Goal: Communication & Community: Participate in discussion

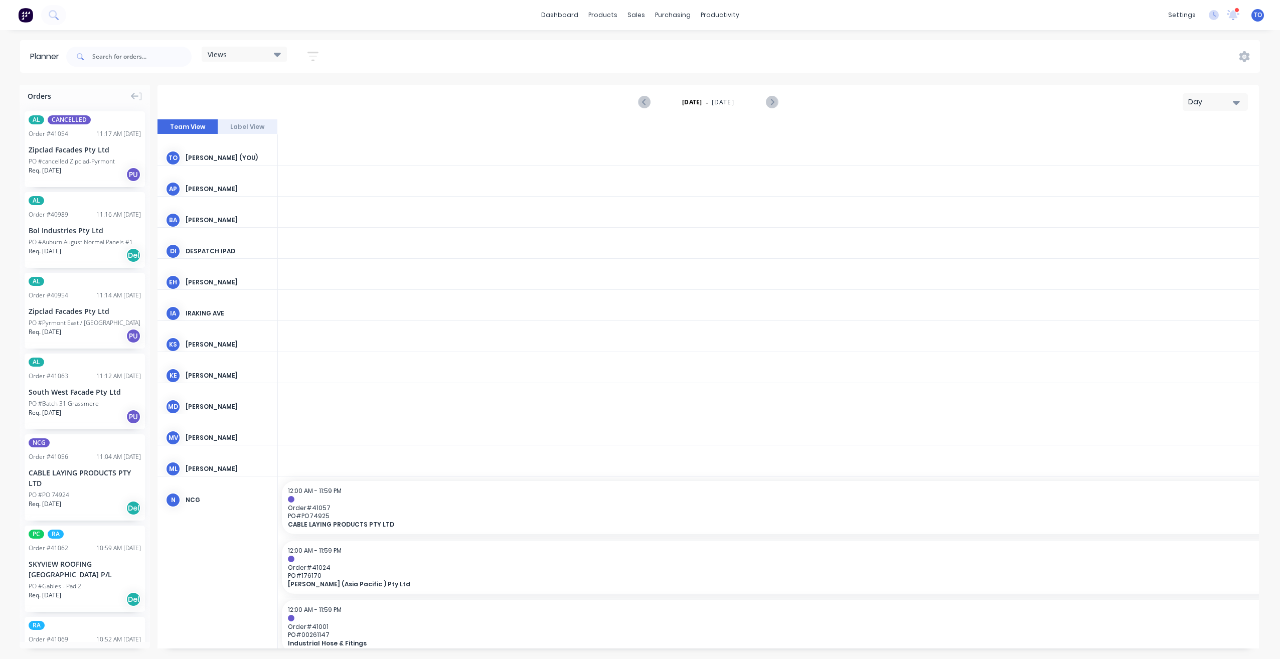
scroll to position [0, 1766]
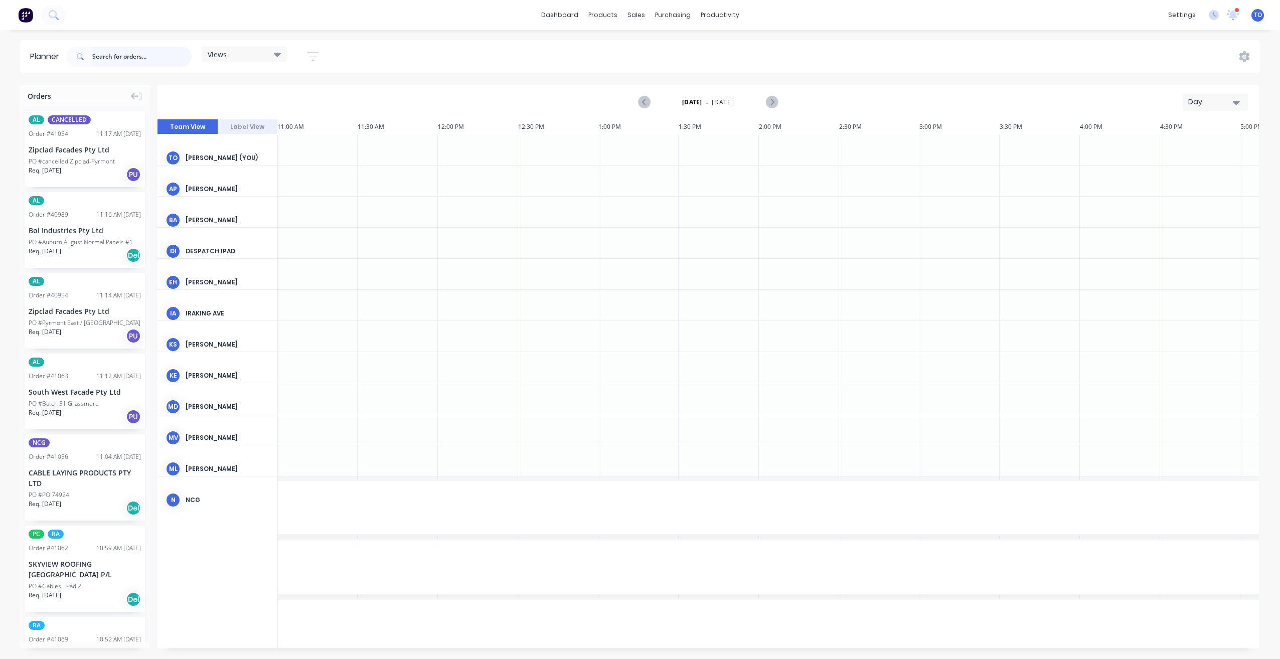
click at [115, 59] on input "text" at bounding box center [141, 57] width 99 height 20
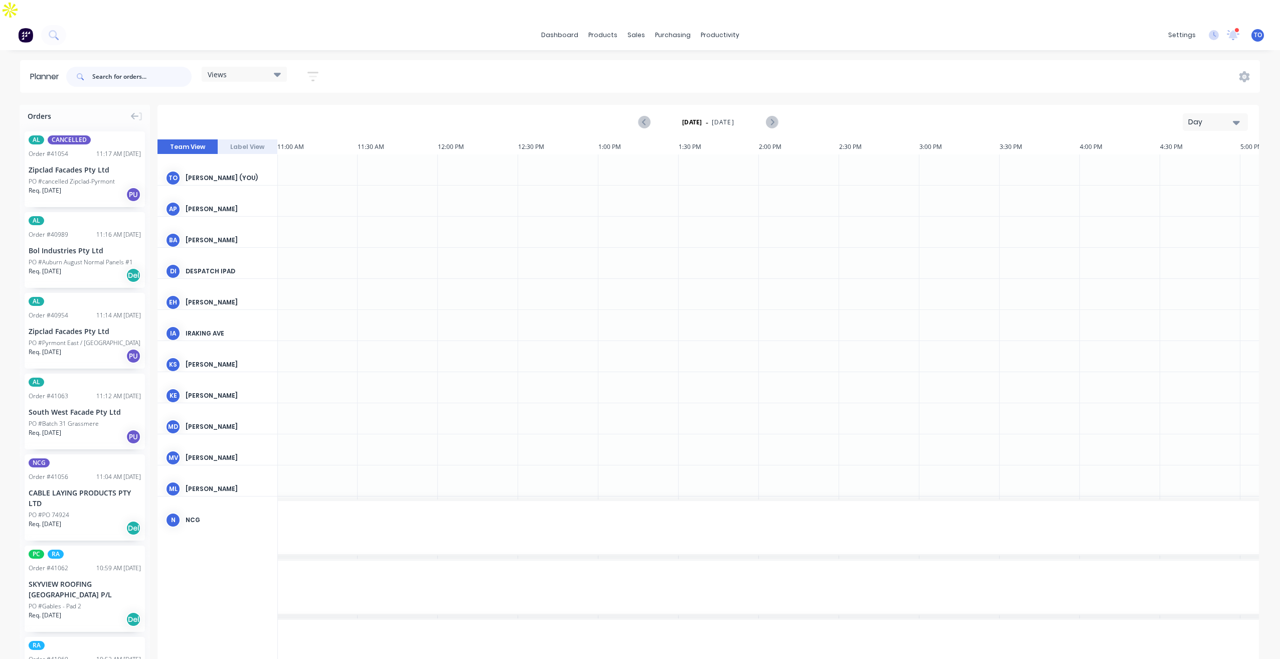
paste input "40981"
type input "40981"
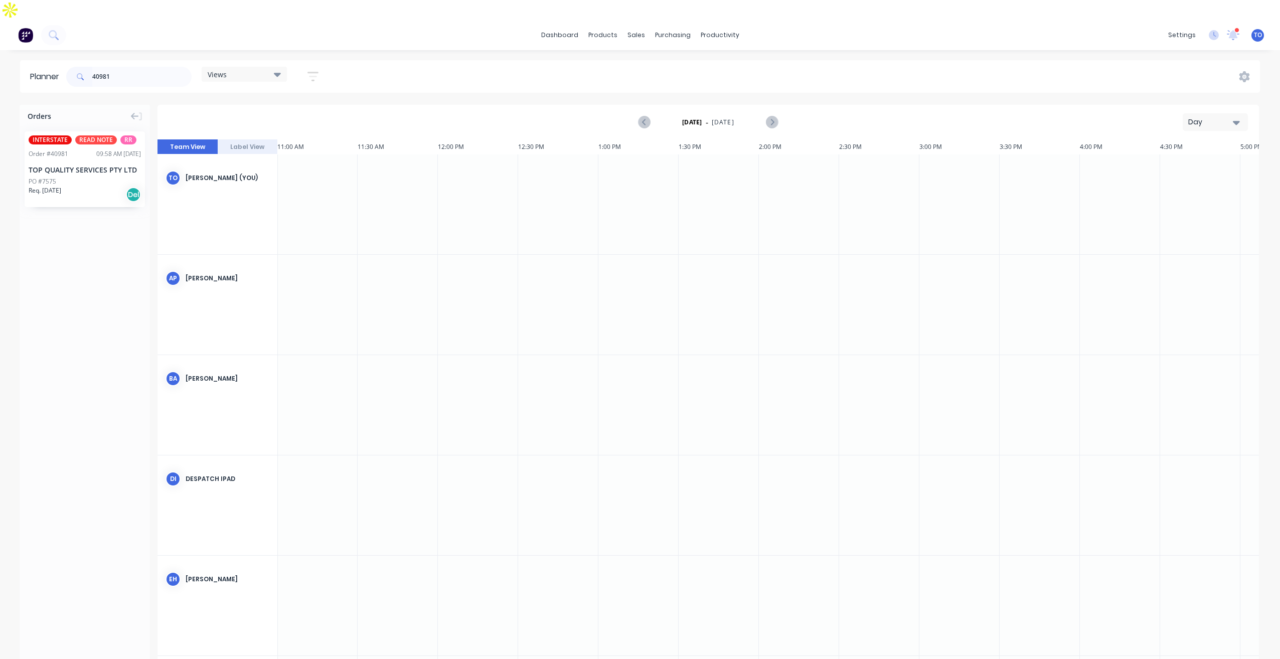
click at [80, 165] on div "TOP QUALITY SERVICES PTY LTD" at bounding box center [85, 170] width 112 height 11
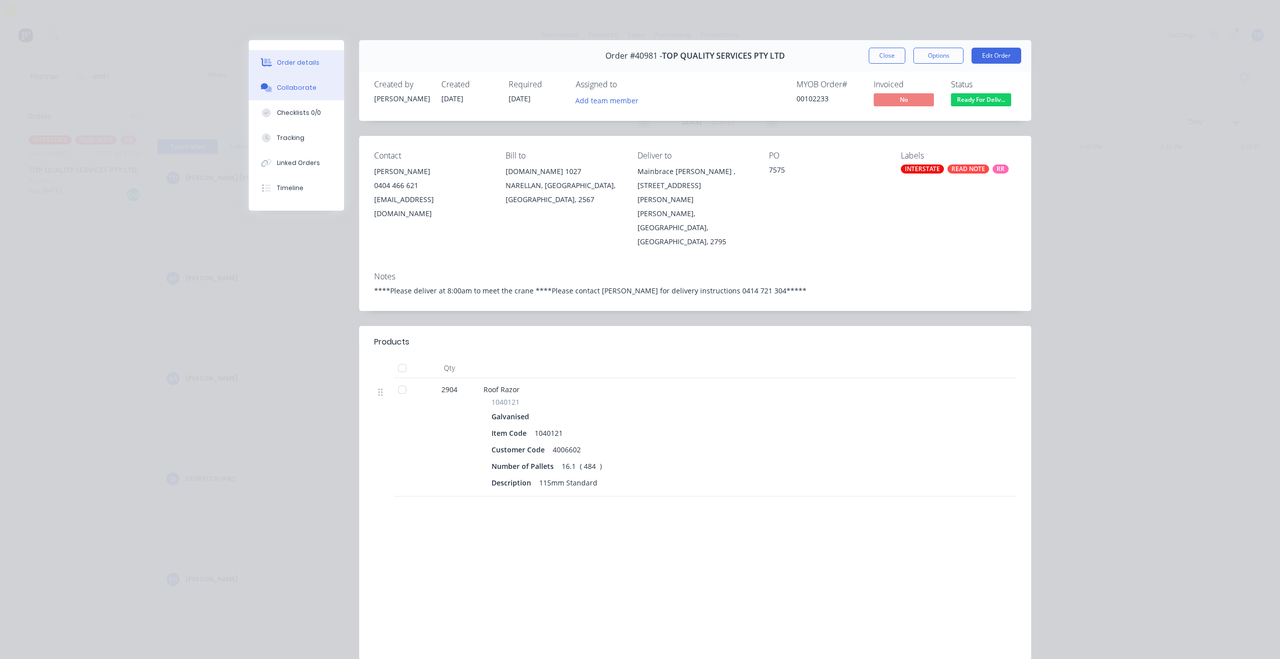
click at [295, 84] on div "Collaborate" at bounding box center [297, 87] width 40 height 9
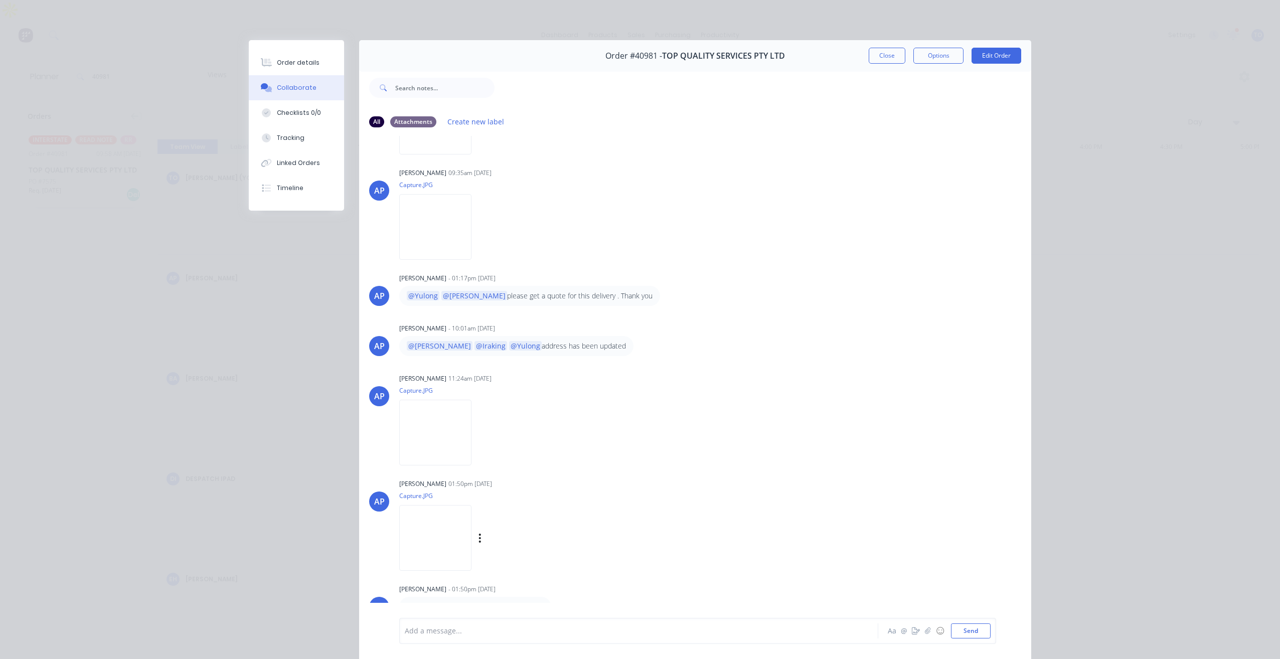
scroll to position [46, 0]
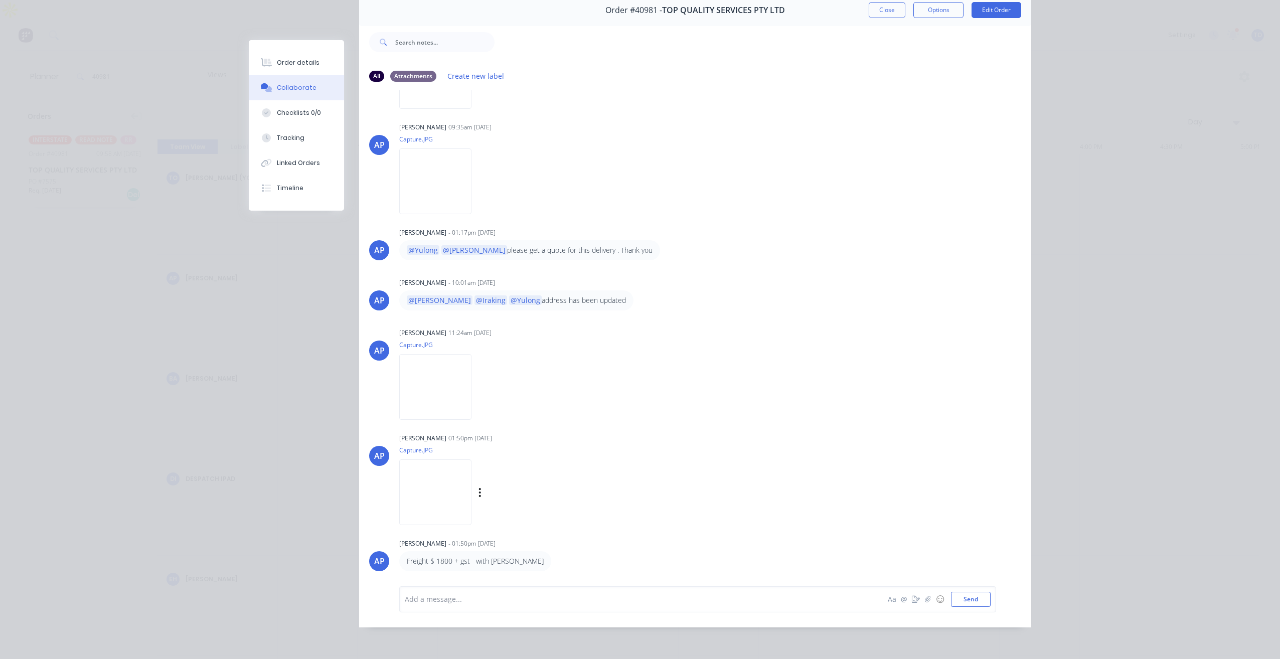
click at [455, 491] on img at bounding box center [435, 492] width 72 height 66
click at [469, 595] on div at bounding box center [624, 599] width 439 height 11
click at [461, 594] on div "Add a message..." at bounding box center [624, 599] width 439 height 15
click at [504, 587] on div "Add a message... Aa @ ☺ Send" at bounding box center [697, 599] width 597 height 26
click at [928, 598] on button "button" at bounding box center [928, 599] width 12 height 12
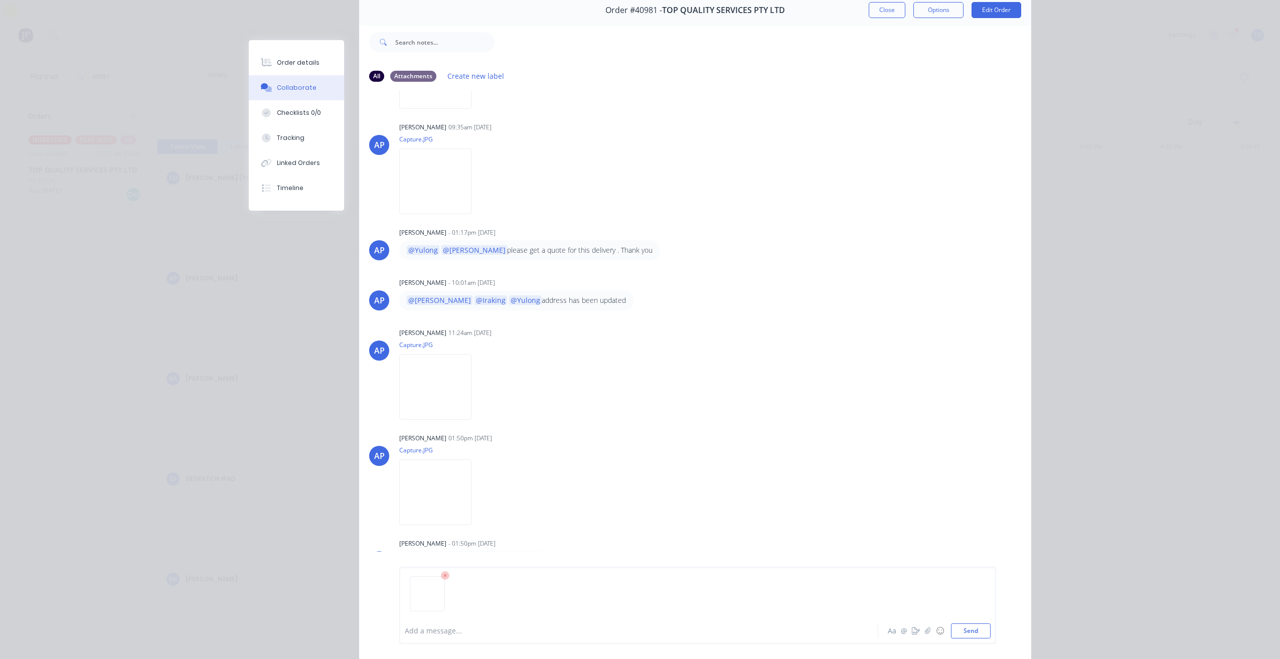
click at [419, 581] on img at bounding box center [427, 581] width 26 height 0
click at [963, 624] on button "Send" at bounding box center [971, 630] width 40 height 15
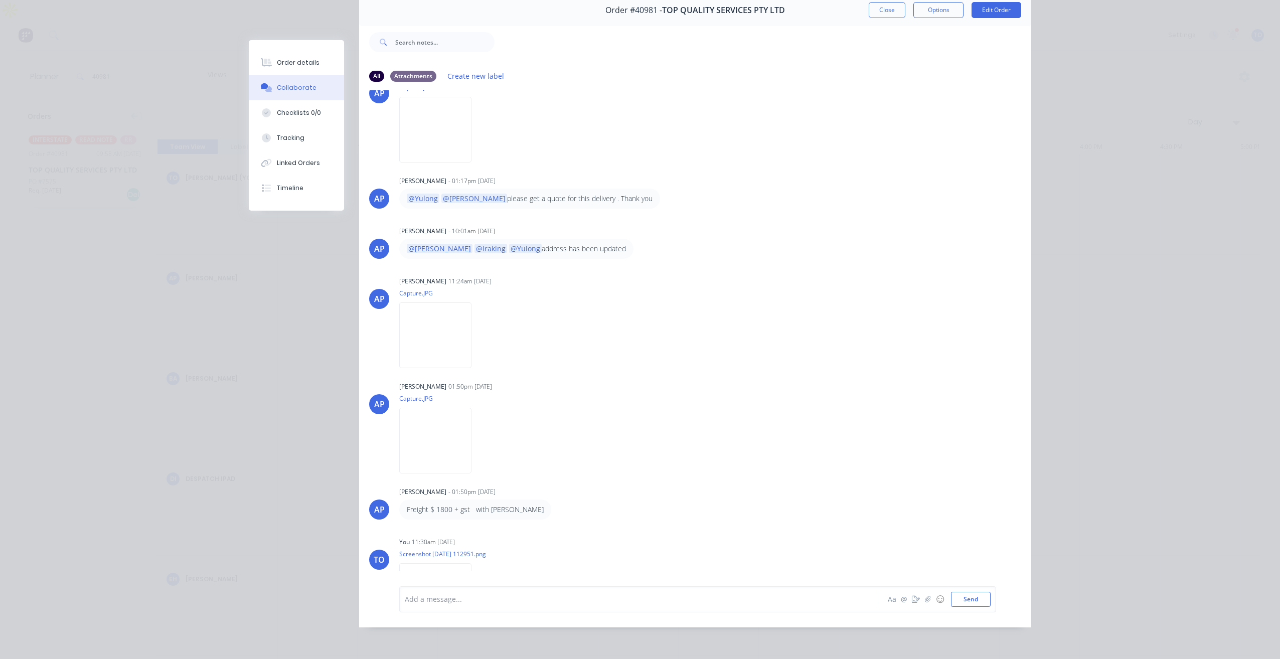
scroll to position [205, 0]
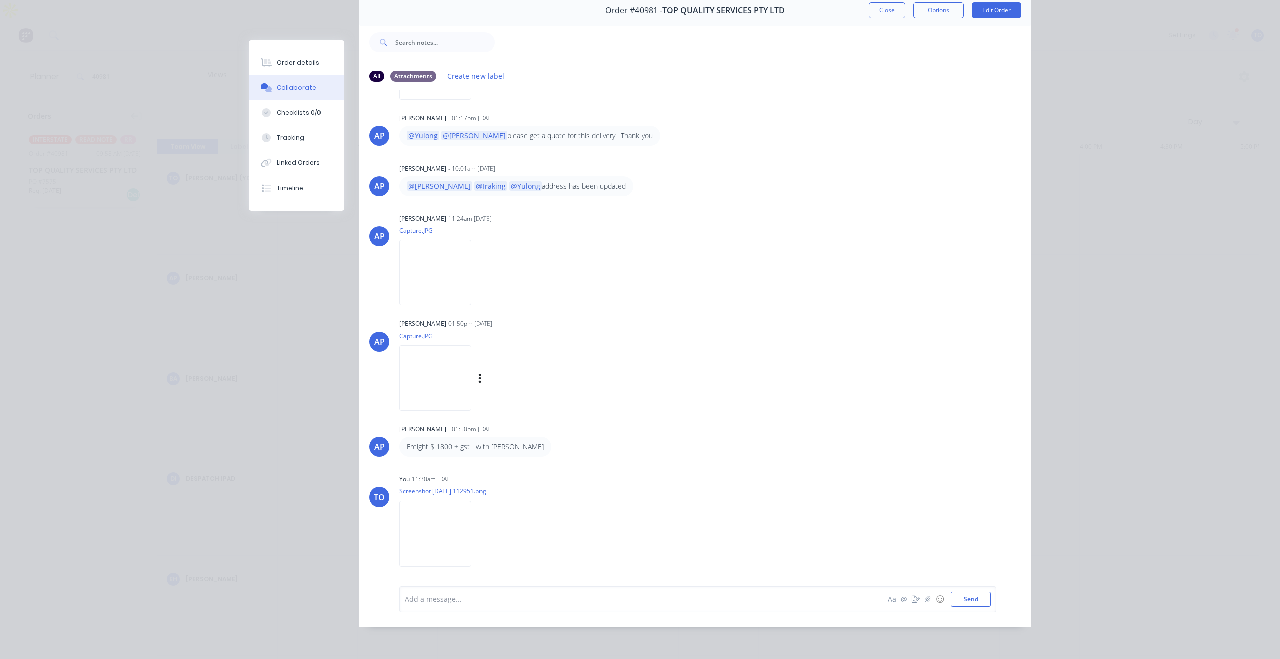
drag, startPoint x: 757, startPoint y: 360, endPoint x: 749, endPoint y: 360, distance: 8.5
click at [757, 360] on div "AP Angela Perez 01:50pm 07/08/25 Capture.JPG Labels Download Delete" at bounding box center [695, 361] width 672 height 90
click at [881, 13] on button "Close" at bounding box center [887, 10] width 37 height 16
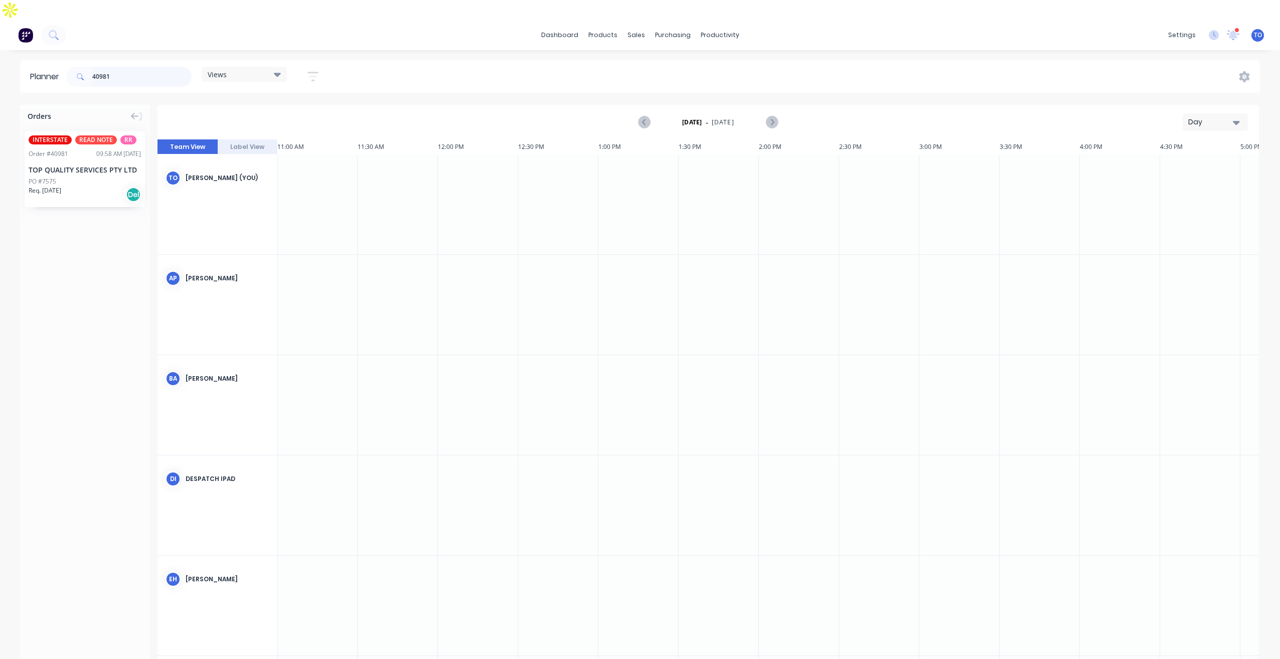
click at [135, 67] on input "40981" at bounding box center [141, 77] width 99 height 20
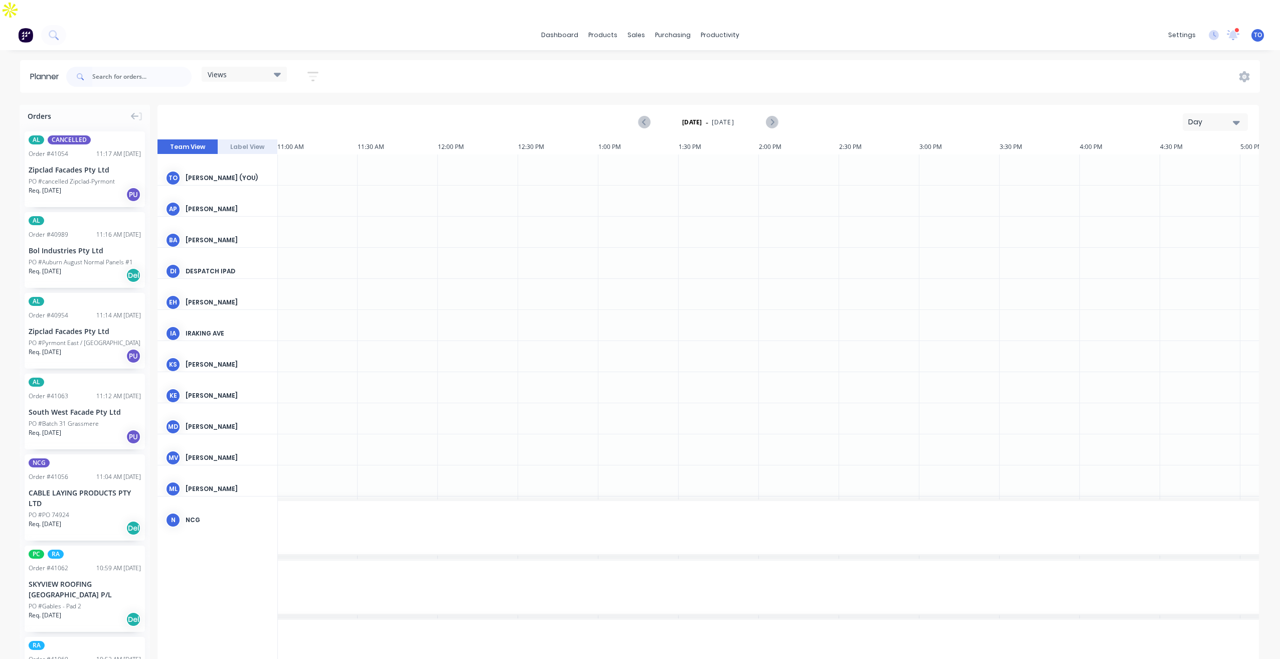
click at [1196, 117] on div "Day" at bounding box center [1211, 122] width 46 height 11
click at [1176, 159] on div "Week" at bounding box center [1197, 169] width 99 height 20
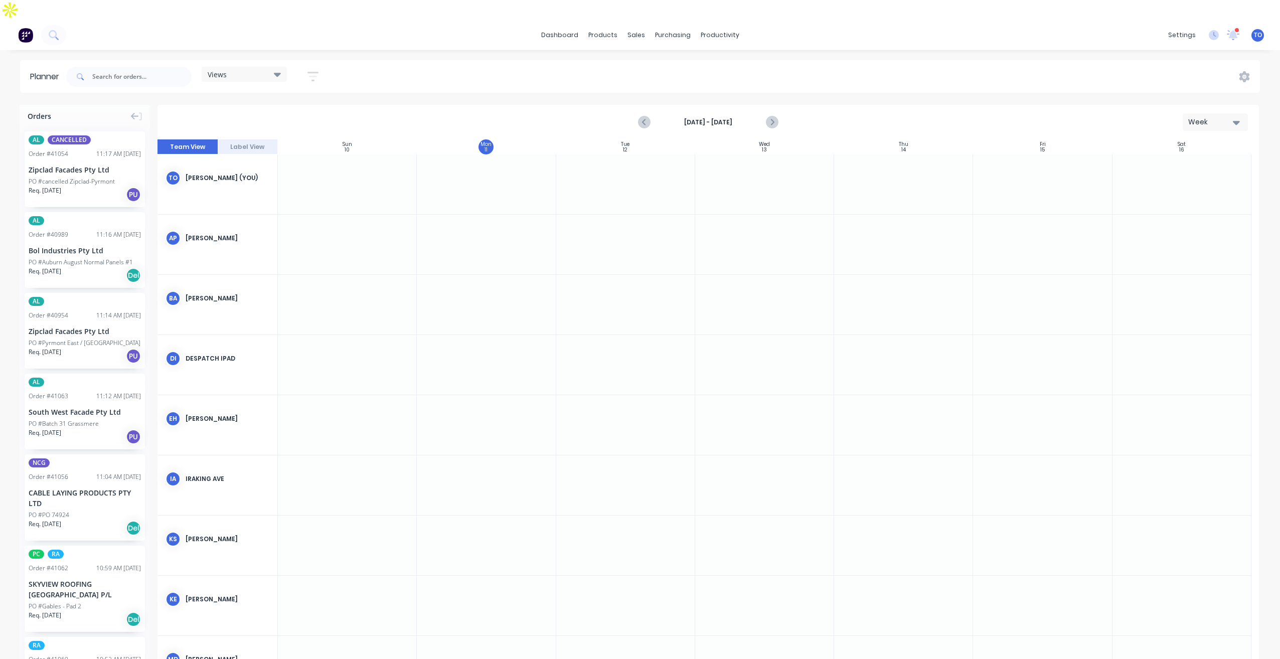
drag, startPoint x: 739, startPoint y: 127, endPoint x: 890, endPoint y: 44, distance: 172.6
click at [890, 62] on div "Views Save new view None (Default) edit Iraking edit kyle edit Michael's View e…" at bounding box center [662, 77] width 1196 height 30
click at [693, 118] on strong "Aug 10th - Aug 16th" at bounding box center [708, 122] width 100 height 9
click at [718, 118] on strong "Aug 10th - Aug 16th" at bounding box center [708, 122] width 100 height 9
click at [322, 67] on button "button" at bounding box center [313, 77] width 32 height 20
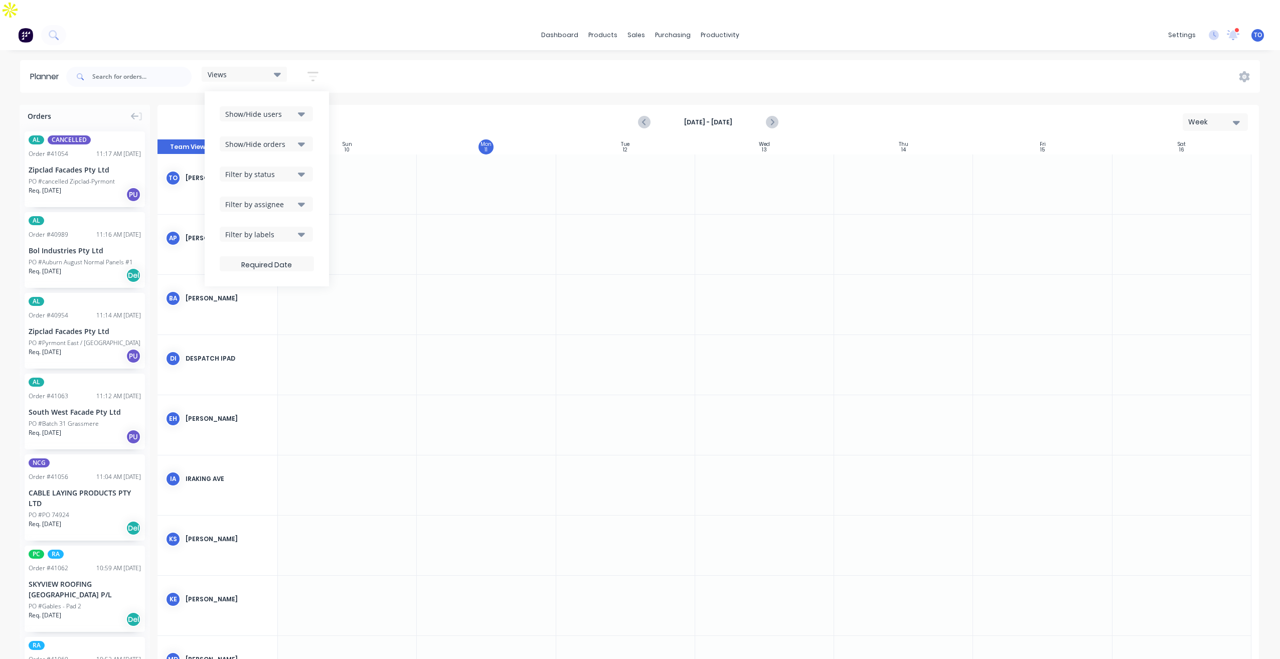
click at [297, 106] on button "Show/Hide users" at bounding box center [266, 113] width 93 height 15
drag, startPoint x: 263, startPoint y: 146, endPoint x: 272, endPoint y: 146, distance: 8.5
click at [266, 164] on div "All" at bounding box center [300, 169] width 100 height 11
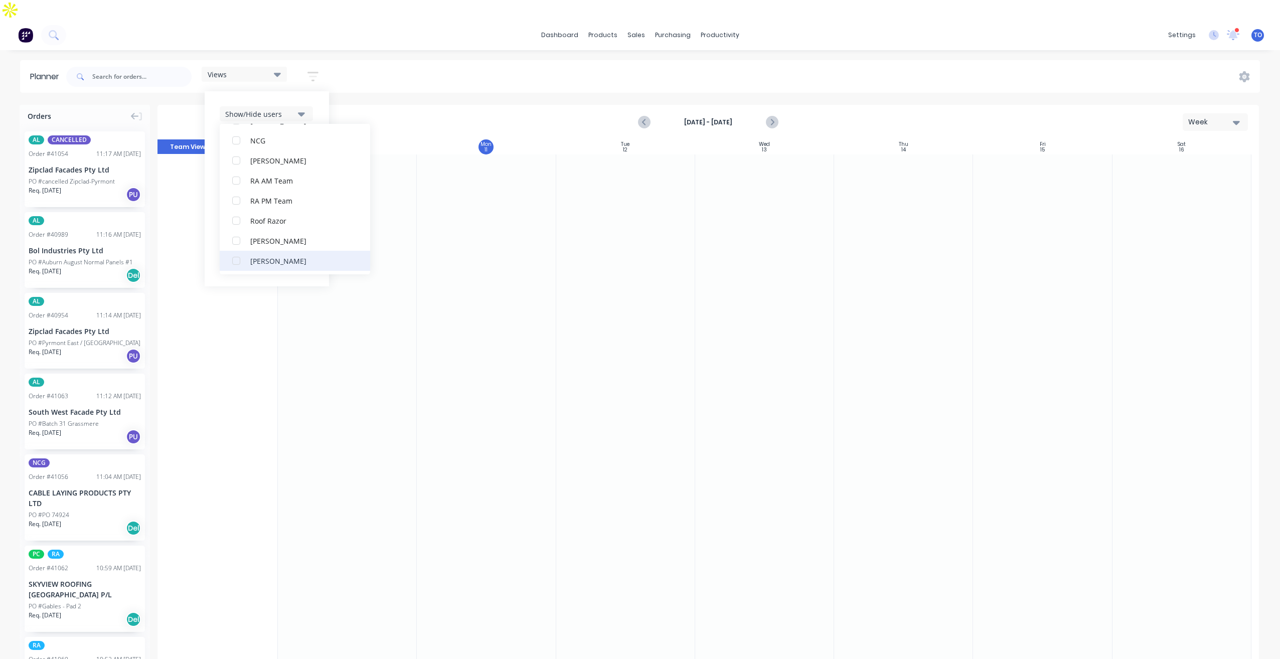
scroll to position [331, 0]
click at [283, 133] on div "RA PM Team" at bounding box center [300, 138] width 100 height 11
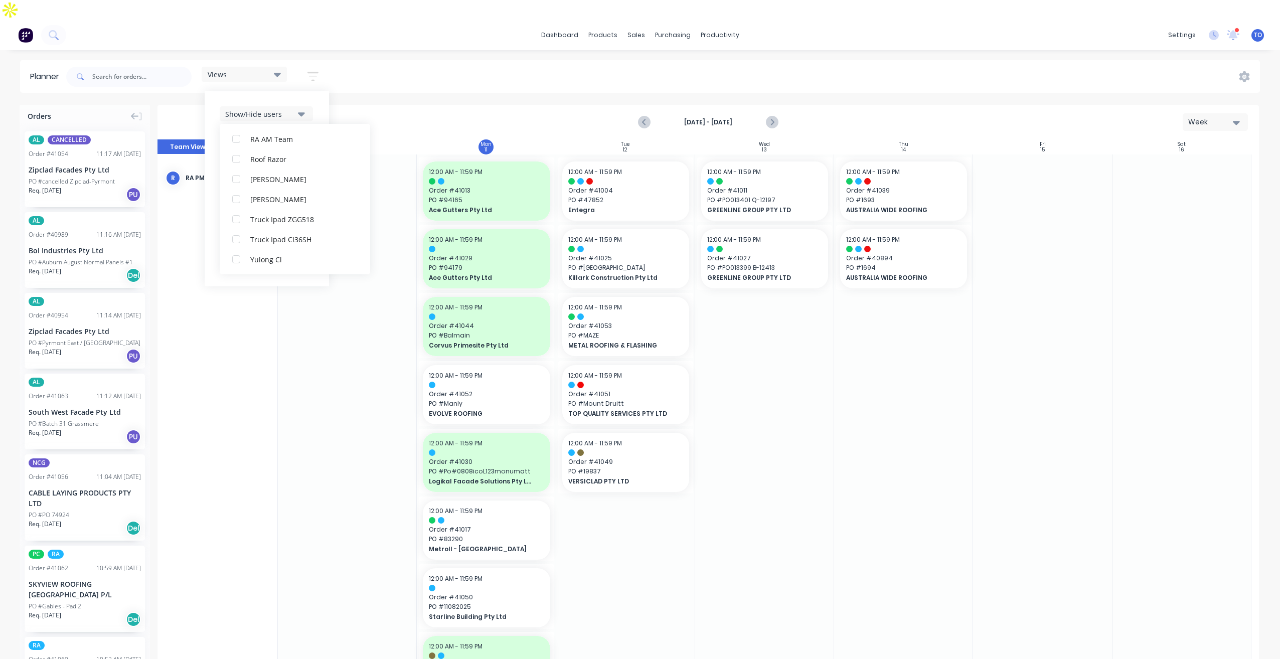
scroll to position [50, 0]
click at [321, 92] on div "Show/Hide users All RA PM Team Tobias Oyeyinka (You) Angela Perez Byron Aird De…" at bounding box center [267, 188] width 124 height 195
click at [298, 167] on button "Filter by status" at bounding box center [266, 174] width 93 height 15
click at [262, 224] on div "All" at bounding box center [300, 229] width 100 height 11
click at [317, 121] on div "Show/Hide users Show/Hide orders Filter by status All Draft Quote Archived Deli…" at bounding box center [267, 188] width 124 height 195
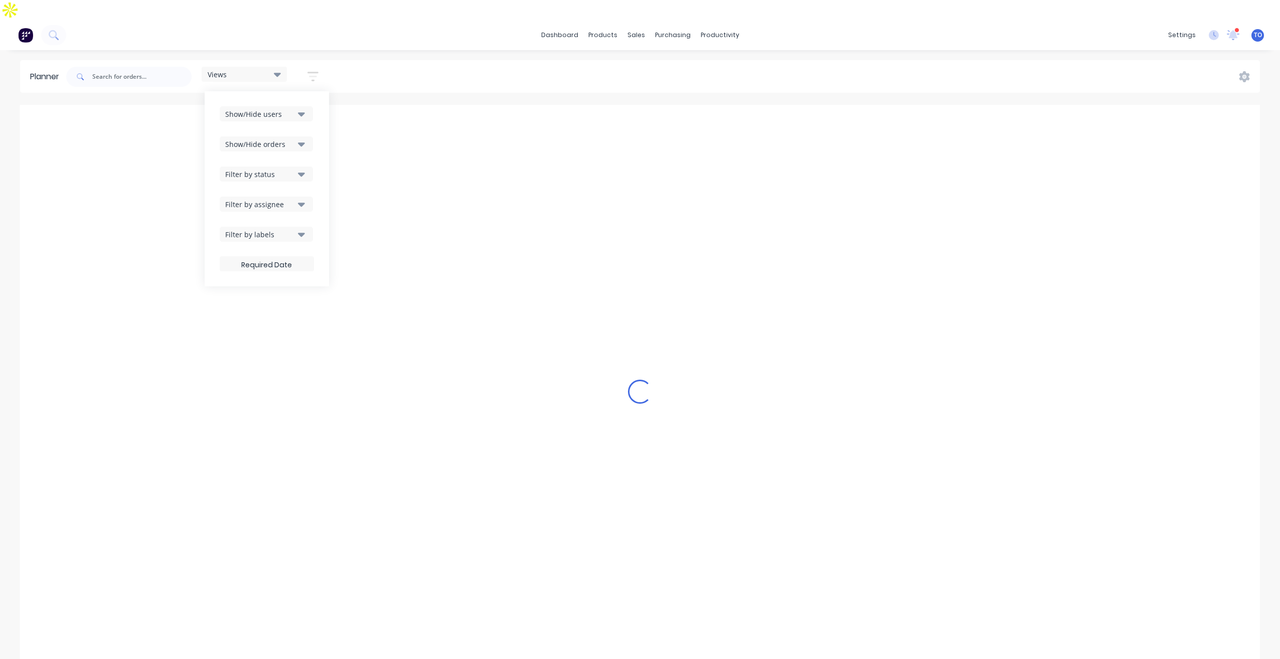
click at [306, 167] on button "Filter by status" at bounding box center [266, 174] width 93 height 15
drag, startPoint x: 321, startPoint y: 130, endPoint x: 309, endPoint y: 176, distance: 47.1
click at [322, 131] on div "Show/Hide users Show/Hide orders Filter by status All Draft Quote Archived Deli…" at bounding box center [267, 188] width 124 height 195
click at [302, 203] on icon "button" at bounding box center [301, 205] width 7 height 4
click at [324, 161] on div "Show/Hide users Show/Hide orders Filter by status Filter by assignee All Unassi…" at bounding box center [267, 188] width 124 height 195
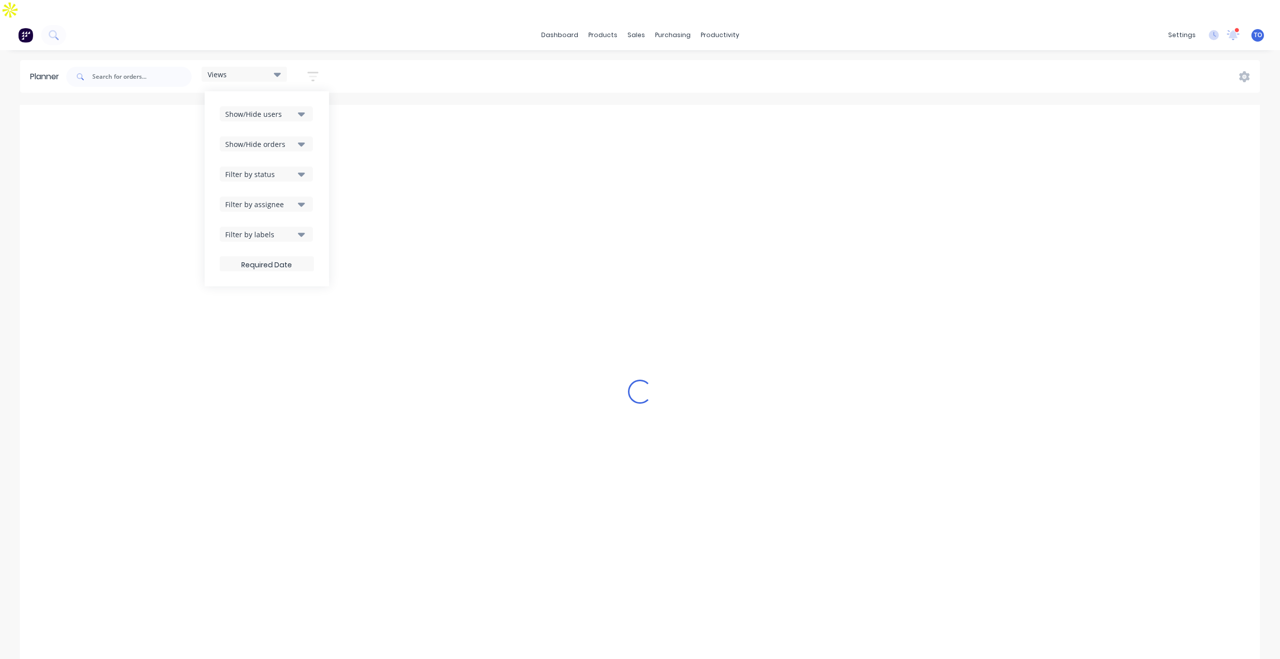
click at [300, 229] on icon "button" at bounding box center [301, 234] width 7 height 11
click at [303, 138] on icon "button" at bounding box center [301, 143] width 7 height 11
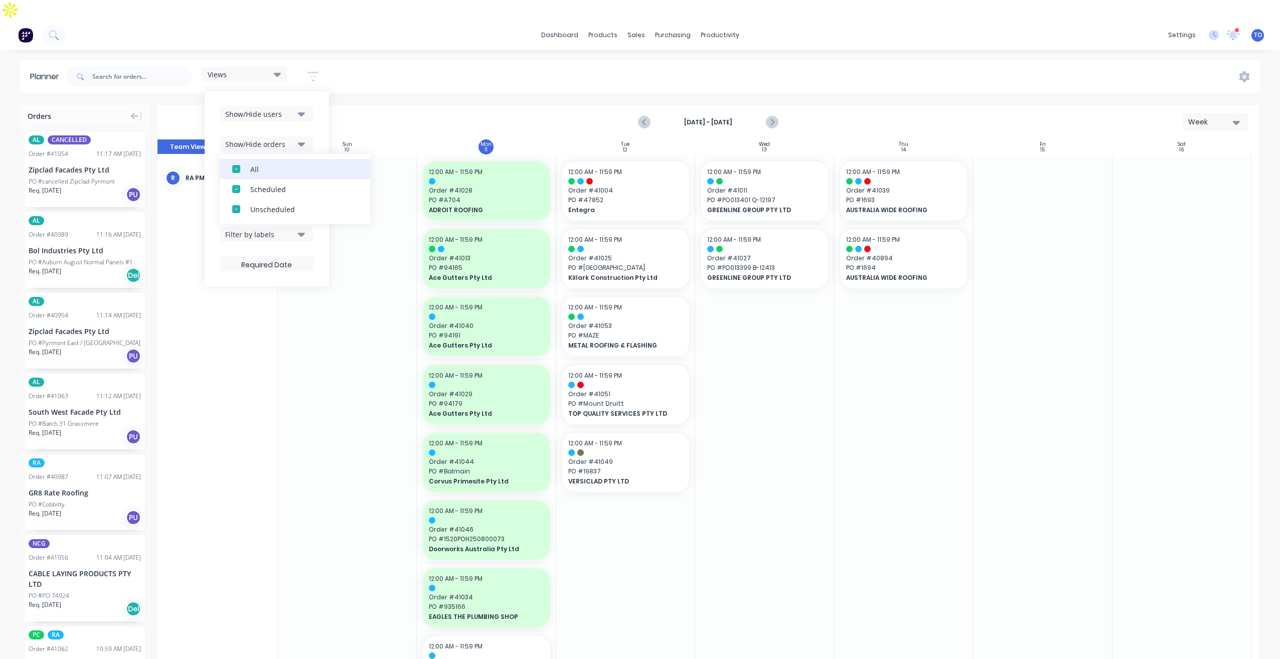
click at [261, 164] on div "All" at bounding box center [300, 169] width 100 height 11
click at [267, 204] on div "Unscheduled" at bounding box center [300, 209] width 100 height 11
click at [296, 106] on button "Show/Hide users" at bounding box center [266, 113] width 93 height 15
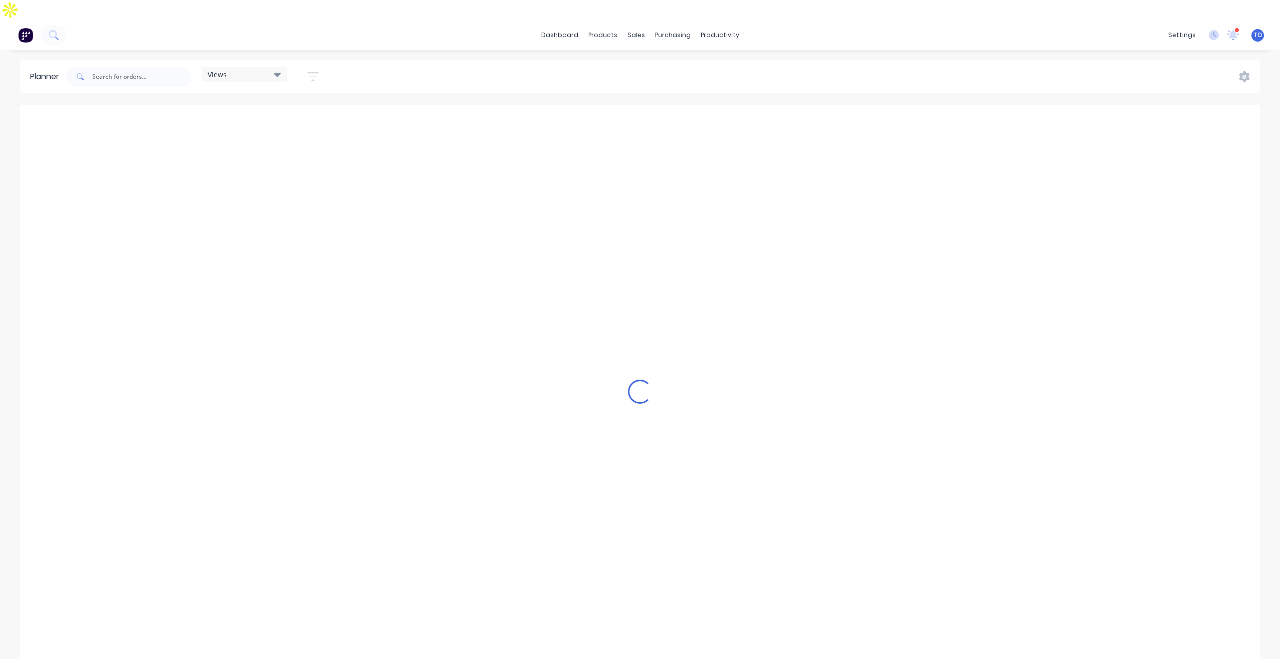
click at [470, 32] on div "dashboard products sales purchasing productivity dashboard products Product Cat…" at bounding box center [640, 349] width 1280 height 659
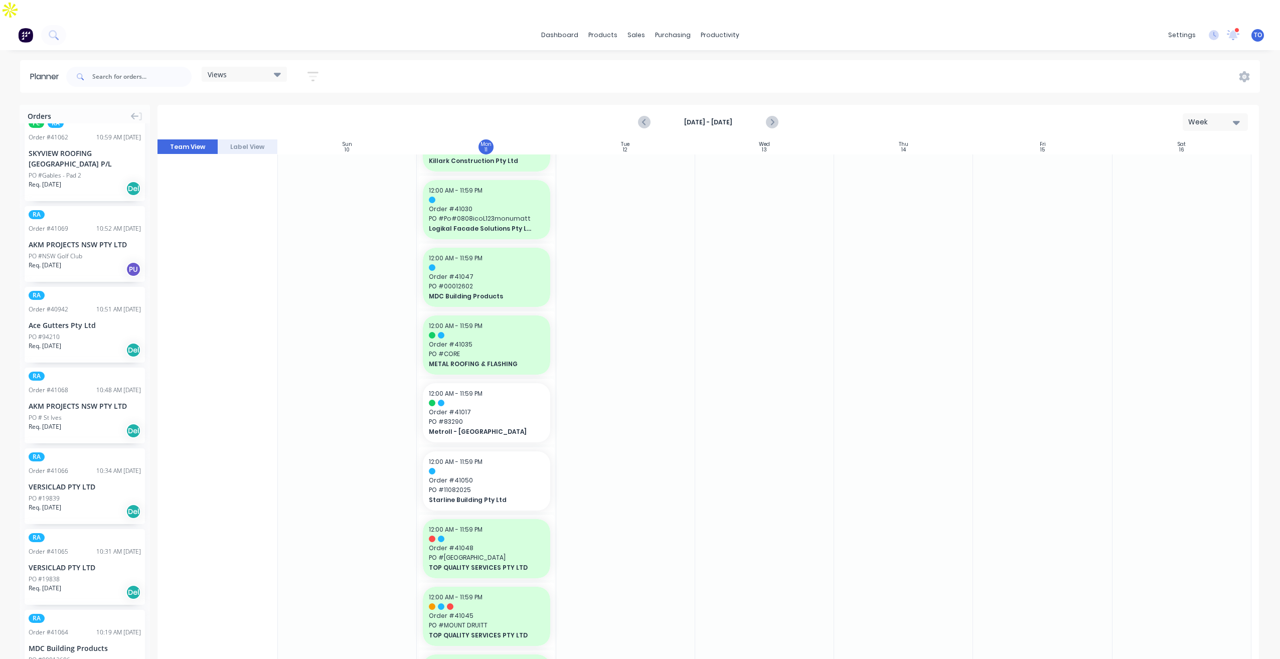
scroll to position [201, 0]
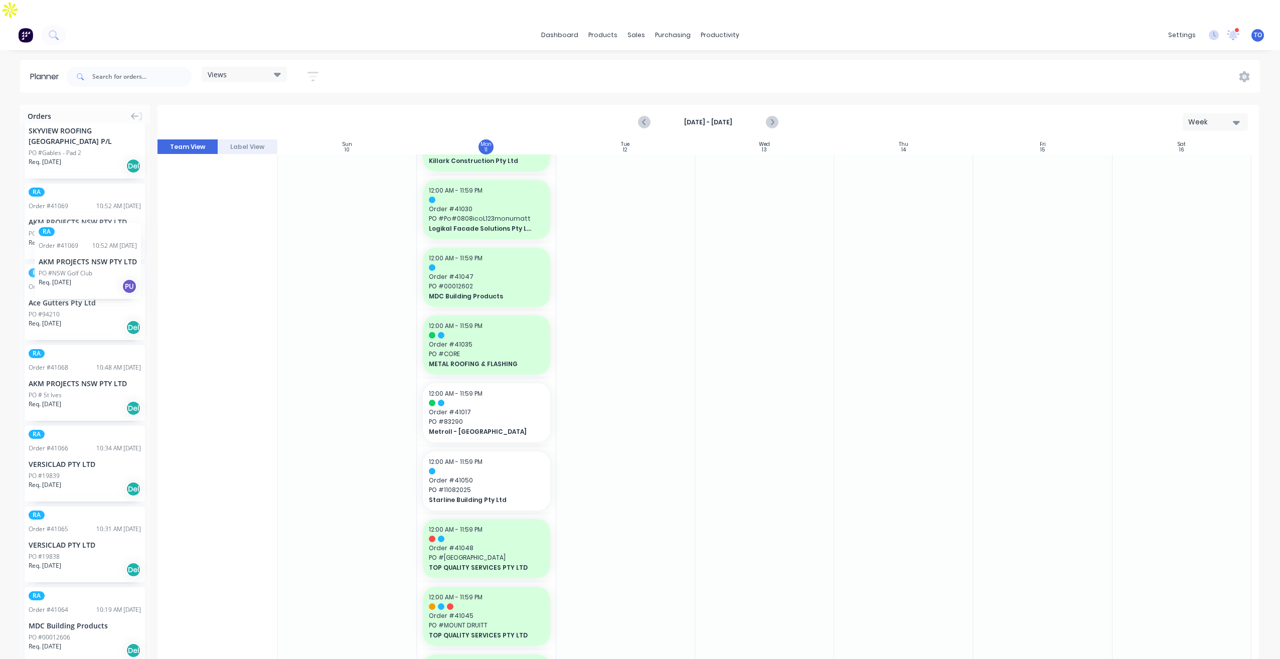
drag, startPoint x: 58, startPoint y: 196, endPoint x: 36, endPoint y: 197, distance: 22.6
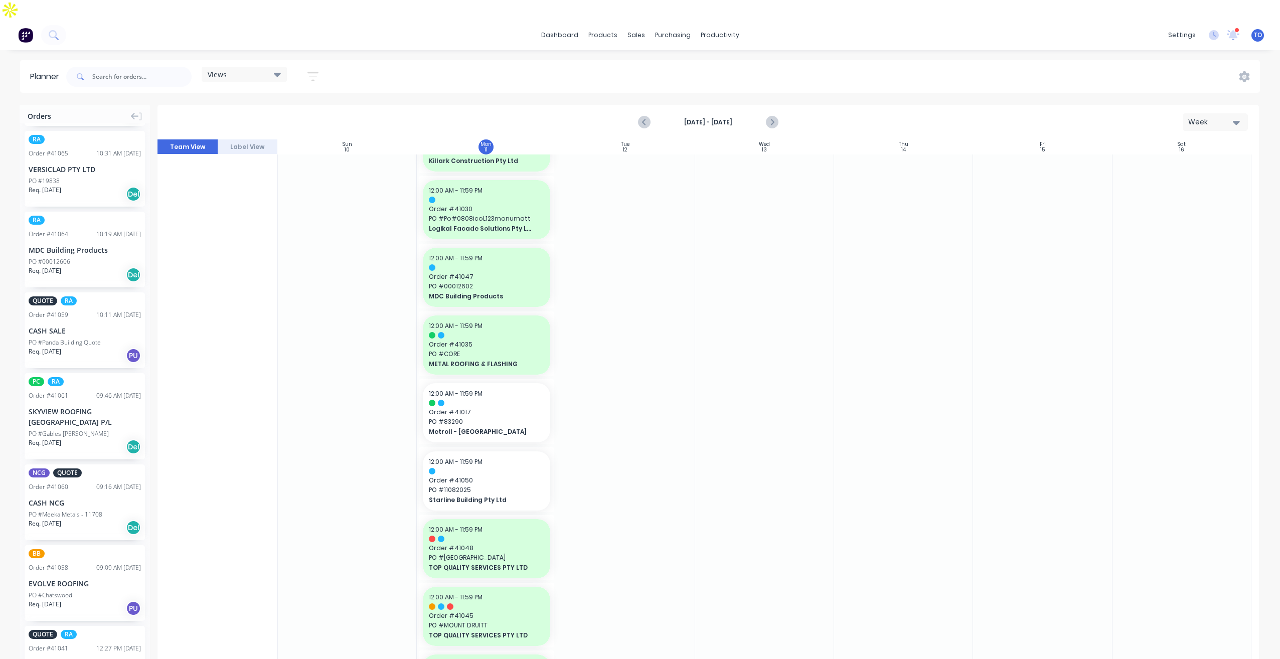
scroll to position [652, 0]
